Goal: Task Accomplishment & Management: Manage account settings

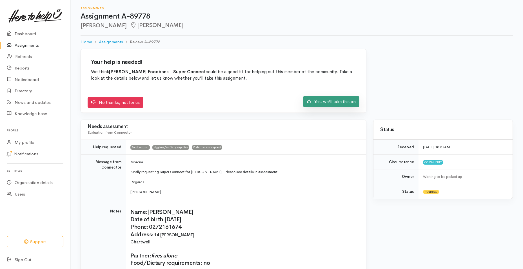
click at [330, 100] on link "Yes, we'll take this on" at bounding box center [331, 102] width 56 height 12
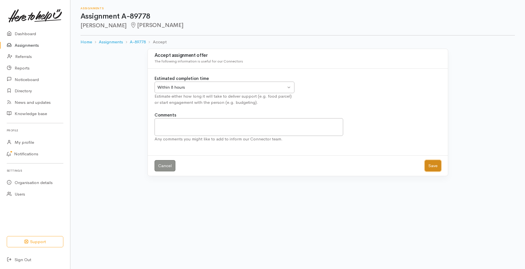
click at [431, 166] on button "Save" at bounding box center [433, 166] width 16 height 12
